Goal: Information Seeking & Learning: Learn about a topic

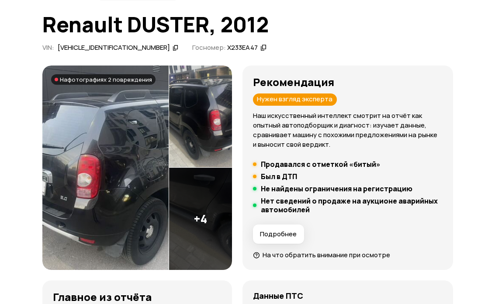
scroll to position [52, 0]
click at [63, 104] on img at bounding box center [105, 168] width 126 height 205
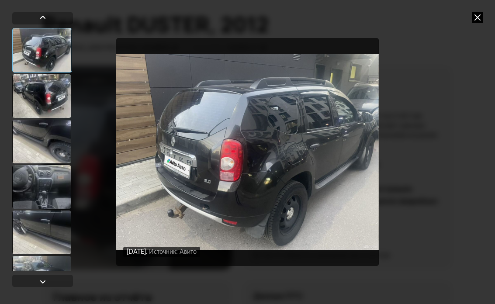
click at [29, 91] on div at bounding box center [41, 96] width 59 height 44
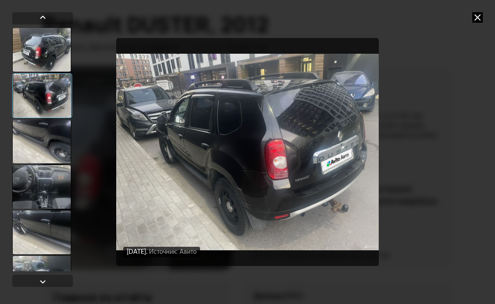
click at [17, 149] on div at bounding box center [41, 142] width 59 height 44
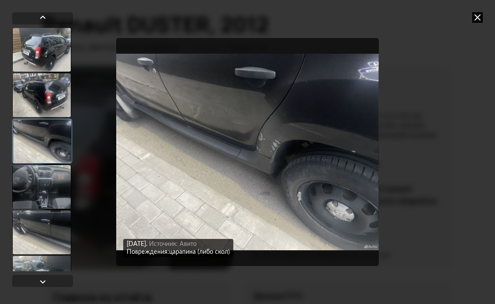
click at [34, 182] on div at bounding box center [41, 187] width 59 height 44
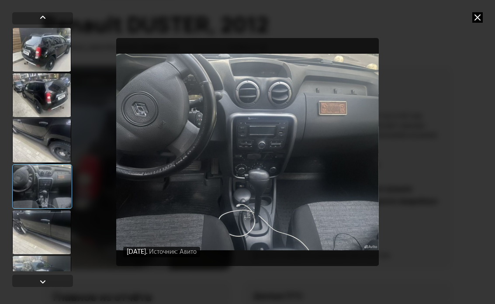
click at [31, 149] on div at bounding box center [41, 141] width 59 height 44
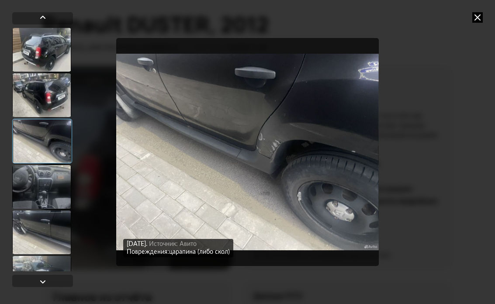
click at [21, 218] on div at bounding box center [41, 233] width 59 height 44
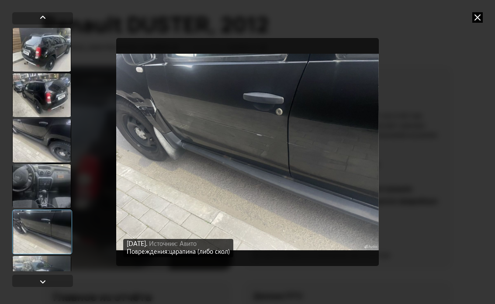
click at [24, 237] on div at bounding box center [42, 232] width 60 height 45
click at [27, 256] on div at bounding box center [41, 278] width 59 height 44
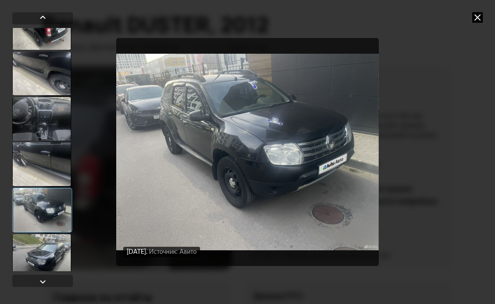
scroll to position [75, 0]
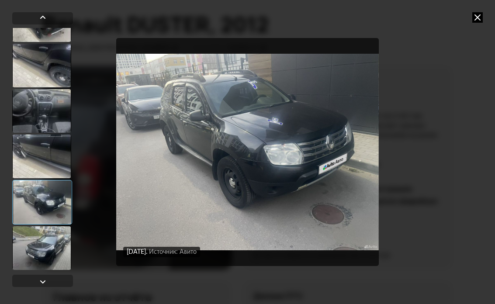
click at [28, 209] on div at bounding box center [42, 202] width 60 height 45
click at [30, 237] on div at bounding box center [41, 249] width 59 height 44
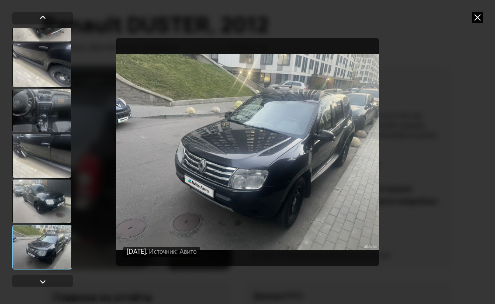
scroll to position [76, 0]
click at [475, 20] on icon at bounding box center [478, 17] width 10 height 10
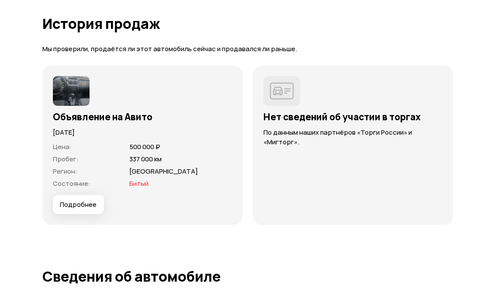
scroll to position [2483, 0]
click at [65, 88] on img at bounding box center [71, 92] width 37 height 30
click at [77, 91] on img at bounding box center [71, 92] width 37 height 30
click at [82, 118] on h3 "Объявление на Авито" at bounding box center [142, 117] width 179 height 11
click at [76, 186] on span "Состояние :" at bounding box center [72, 183] width 38 height 9
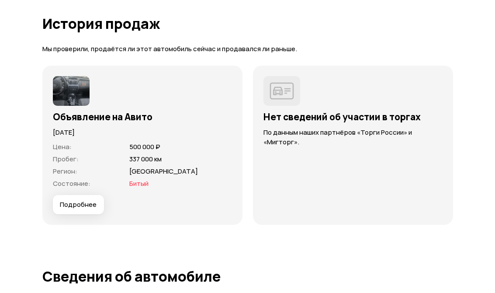
click at [70, 201] on span "Подробнее" at bounding box center [78, 205] width 37 height 9
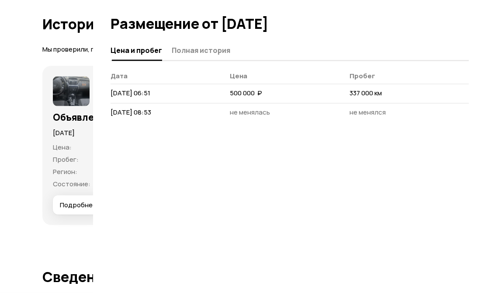
scroll to position [2484, 0]
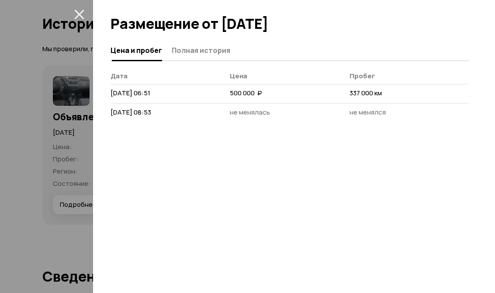
click at [36, 94] on div at bounding box center [247, 146] width 495 height 293
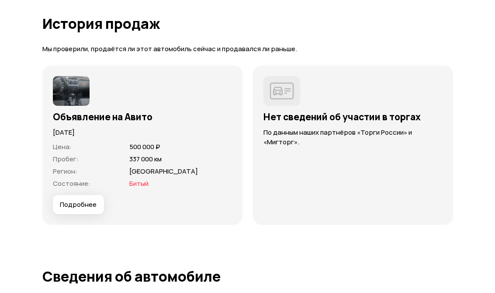
click at [139, 186] on span "Битый" at bounding box center [138, 183] width 19 height 9
click at [78, 202] on span "Подробнее" at bounding box center [78, 204] width 37 height 9
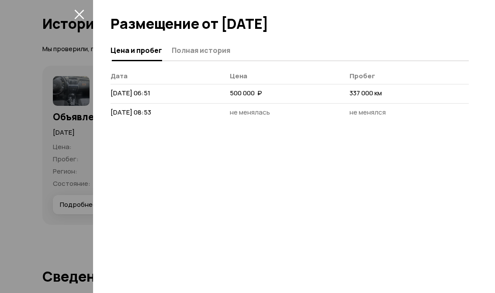
click at [175, 46] on span "Полная история" at bounding box center [201, 50] width 59 height 9
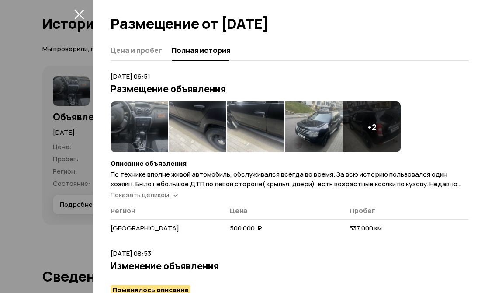
click at [173, 188] on span "По технике вполне живой автомобиль, обслуживался всегда во время. За всю истори…" at bounding box center [286, 184] width 351 height 28
click at [176, 195] on icon at bounding box center [175, 194] width 5 height 9
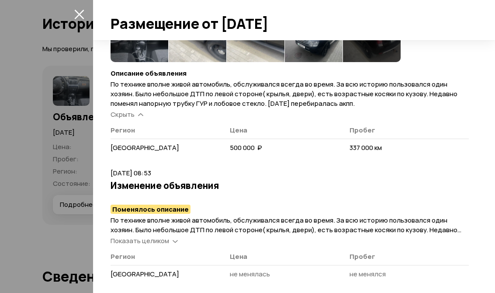
scroll to position [90, 0]
click at [167, 237] on span "Показать целиком" at bounding box center [140, 241] width 59 height 9
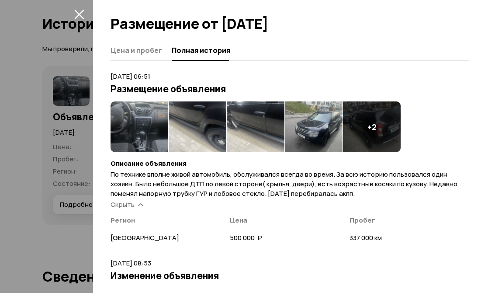
scroll to position [0, 0]
click at [132, 112] on img at bounding box center [140, 126] width 58 height 51
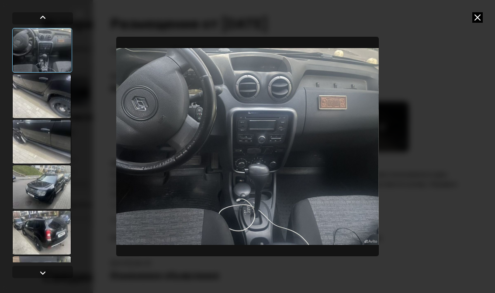
click at [135, 117] on img "Go to Slide 1" at bounding box center [247, 147] width 262 height 220
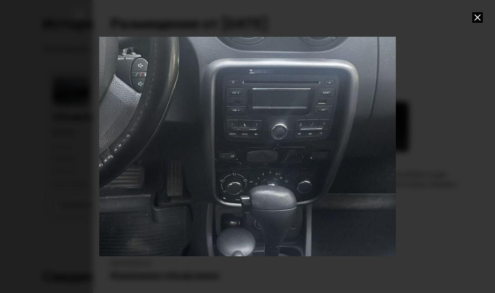
click at [473, 19] on icon at bounding box center [478, 17] width 10 height 10
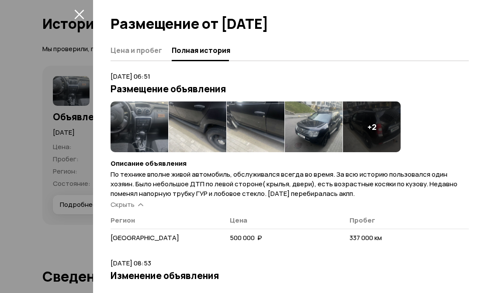
click at [132, 119] on img at bounding box center [140, 126] width 58 height 51
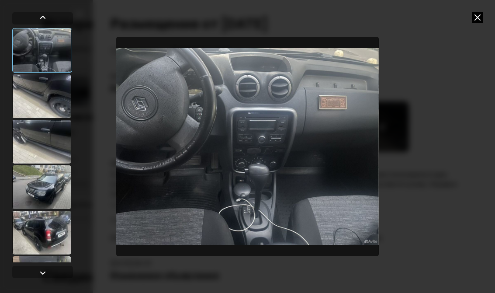
click at [31, 99] on div at bounding box center [41, 96] width 59 height 44
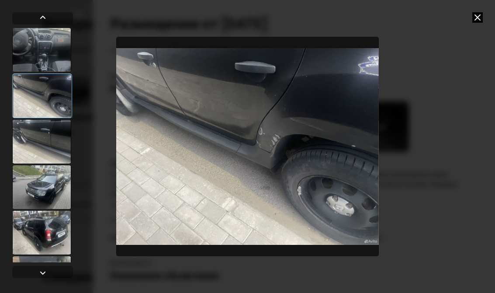
click at [42, 143] on div at bounding box center [41, 142] width 59 height 44
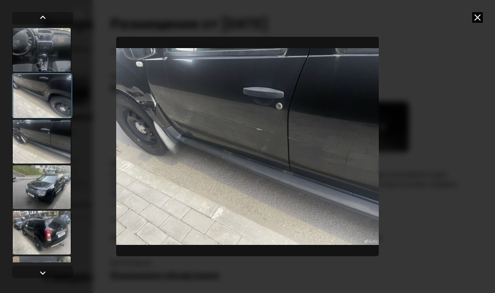
click at [40, 174] on div at bounding box center [41, 187] width 59 height 44
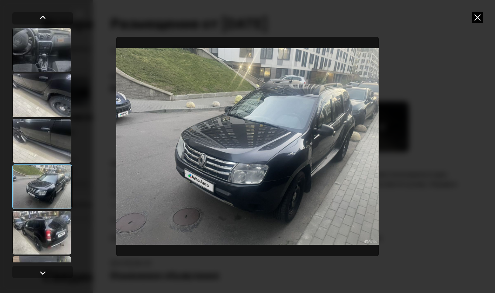
click at [40, 221] on div at bounding box center [41, 233] width 59 height 44
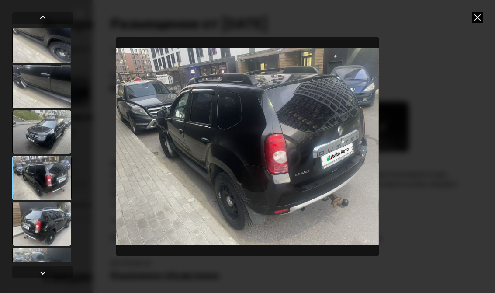
click at [34, 215] on div at bounding box center [41, 224] width 59 height 44
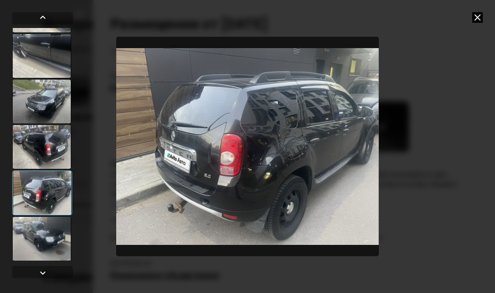
scroll to position [85, 0]
click at [42, 230] on div at bounding box center [41, 239] width 59 height 44
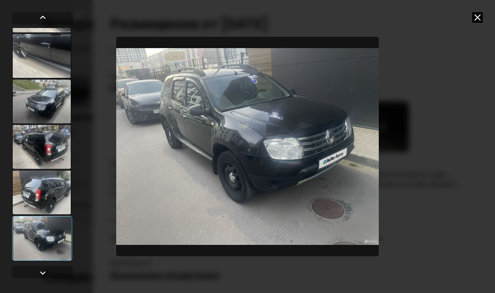
click at [31, 205] on div at bounding box center [41, 193] width 59 height 44
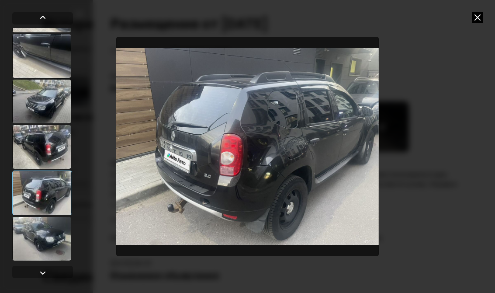
click at [479, 13] on icon at bounding box center [478, 17] width 10 height 10
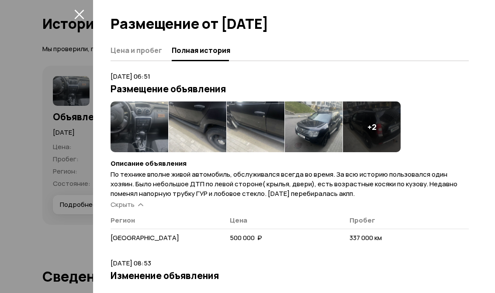
click at [82, 12] on icon "закрыть" at bounding box center [79, 15] width 10 height 10
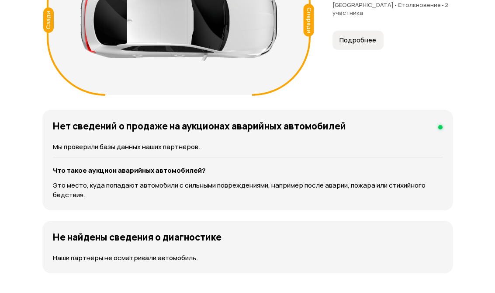
scroll to position [1088, 0]
